Goal: Information Seeking & Learning: Check status

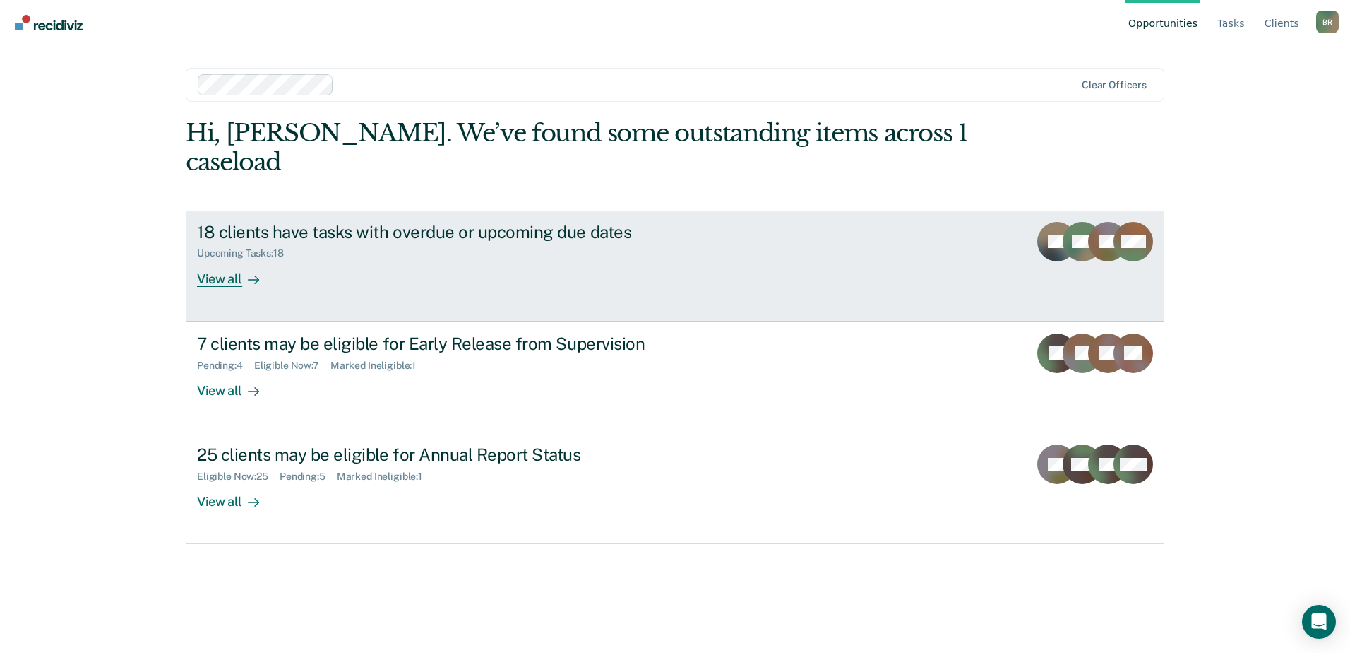
click at [253, 222] on div "18 clients have tasks with overdue or upcoming due dates" at bounding box center [445, 232] width 496 height 20
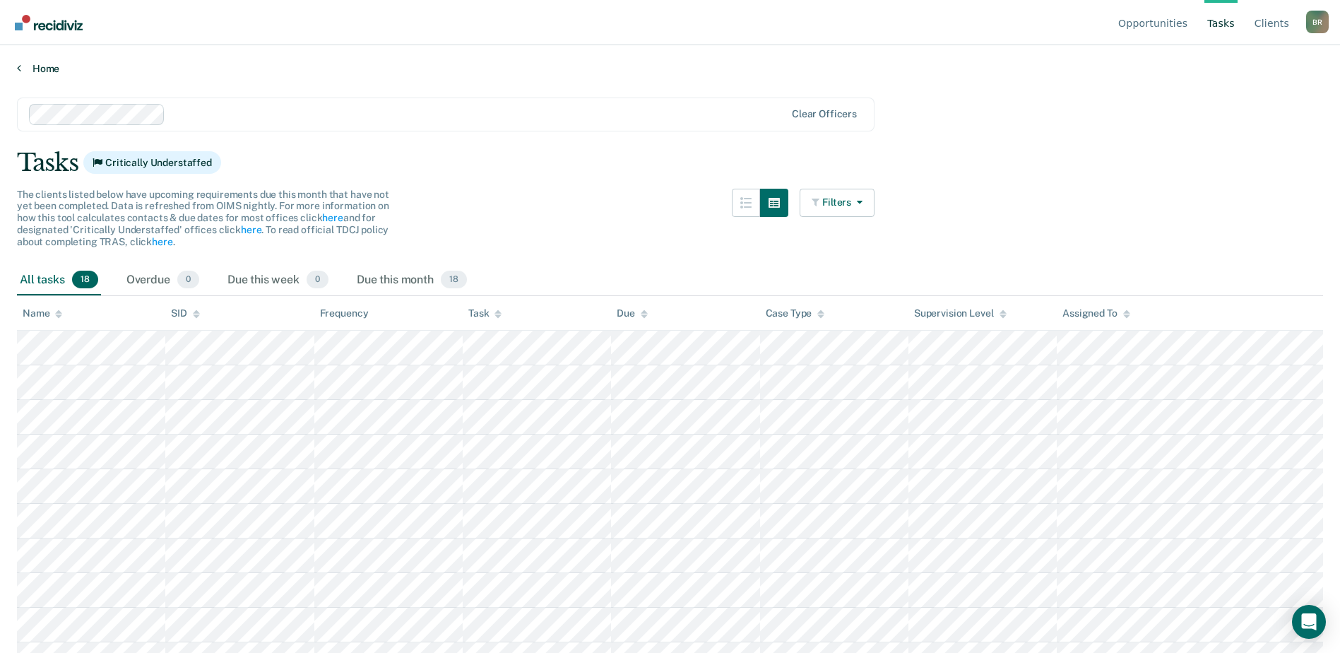
click at [20, 66] on icon at bounding box center [19, 67] width 4 height 11
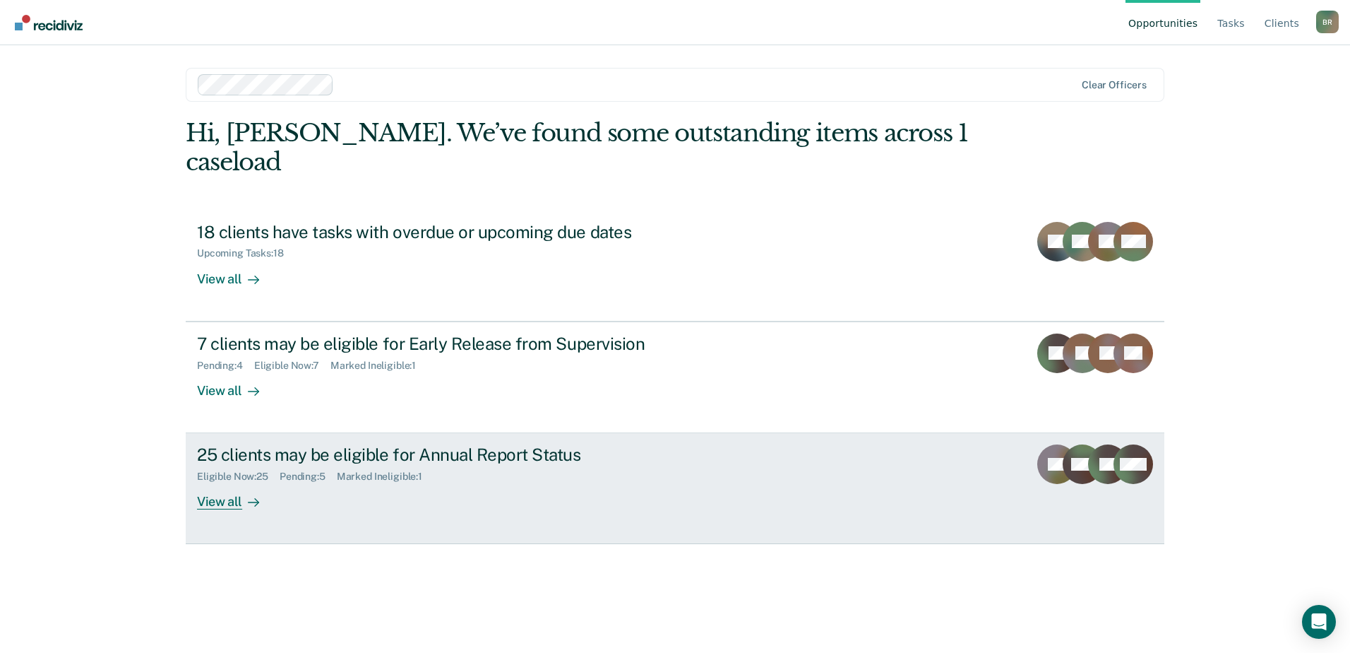
click at [222, 482] on div "View all" at bounding box center [236, 496] width 79 height 28
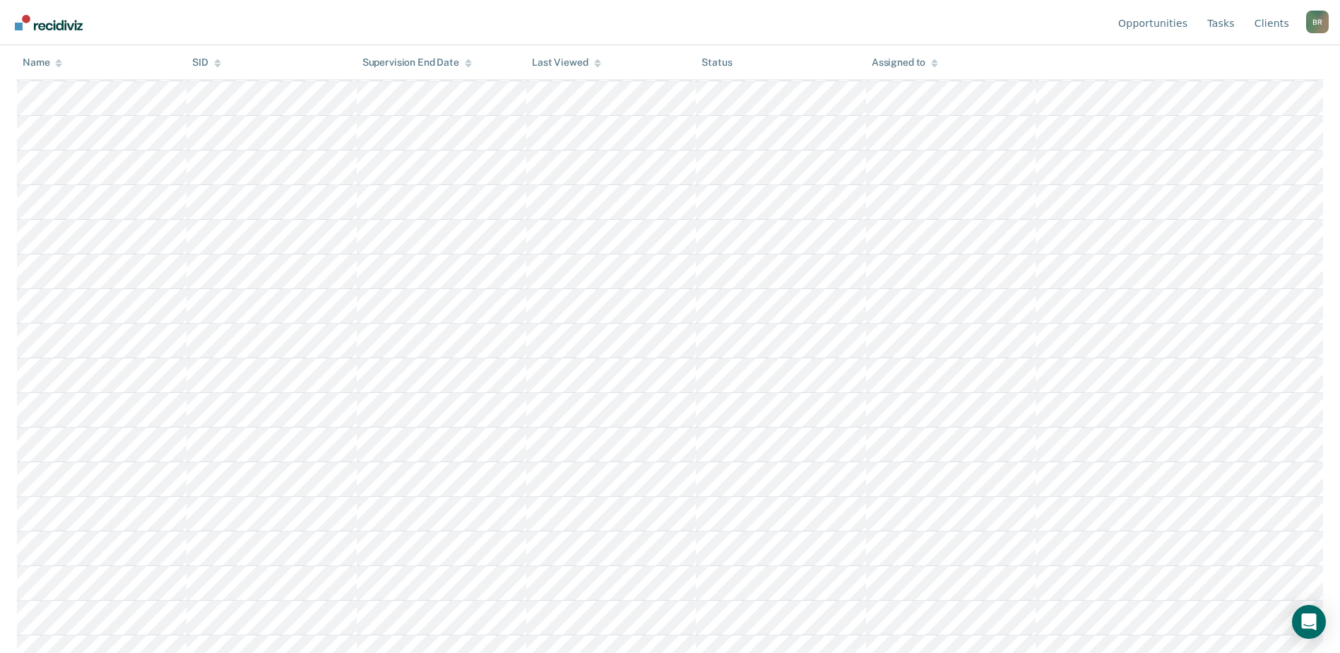
scroll to position [492, 0]
